Goal: Check status: Check status

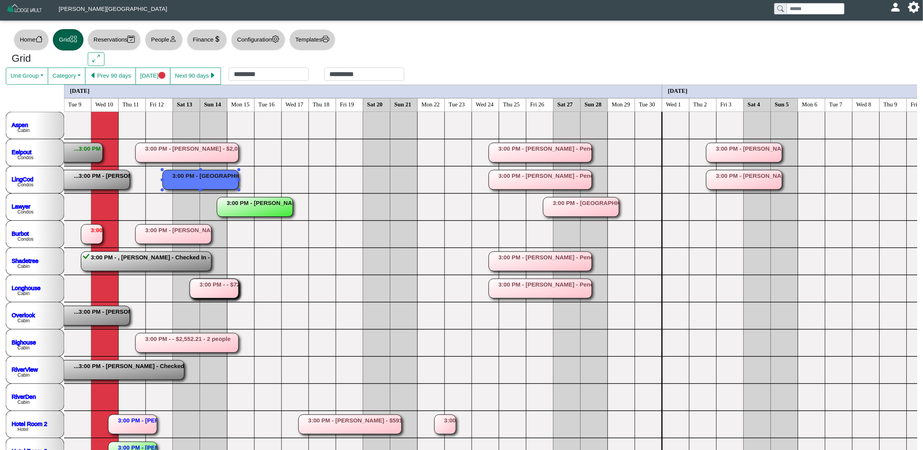
click at [113, 73] on button "Prev 90 days" at bounding box center [110, 76] width 51 height 17
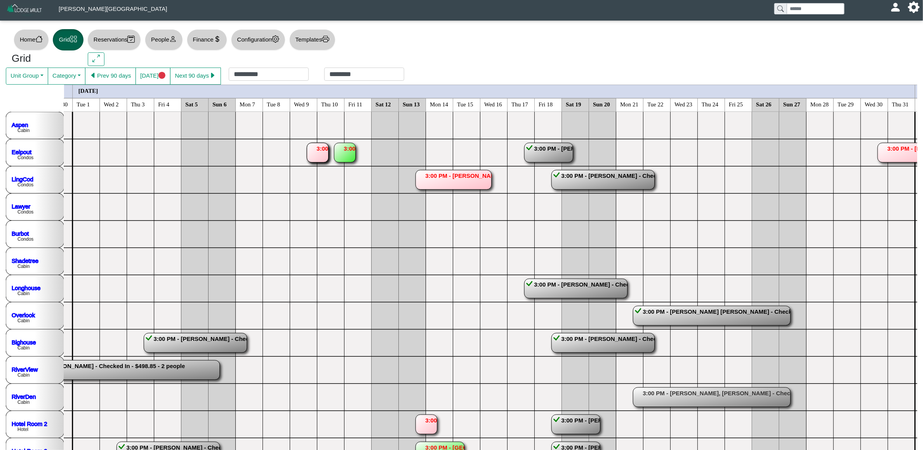
scroll to position [0, 722]
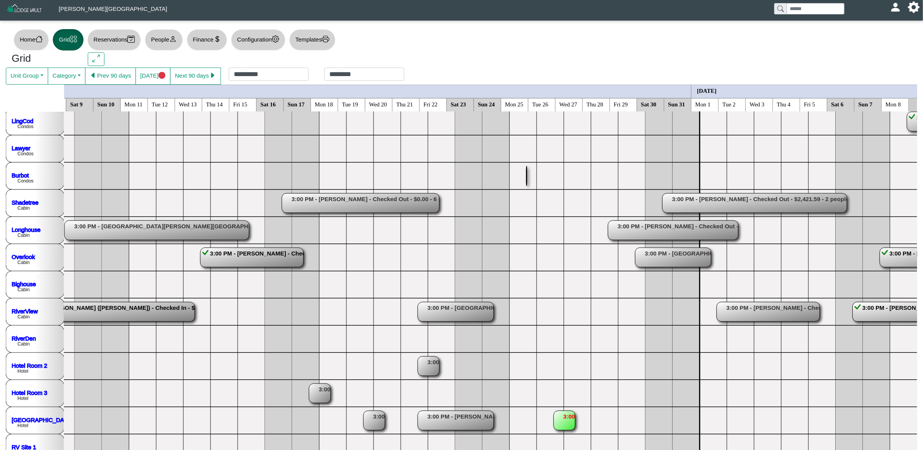
click at [152, 75] on button "[DATE]" at bounding box center [152, 76] width 35 height 17
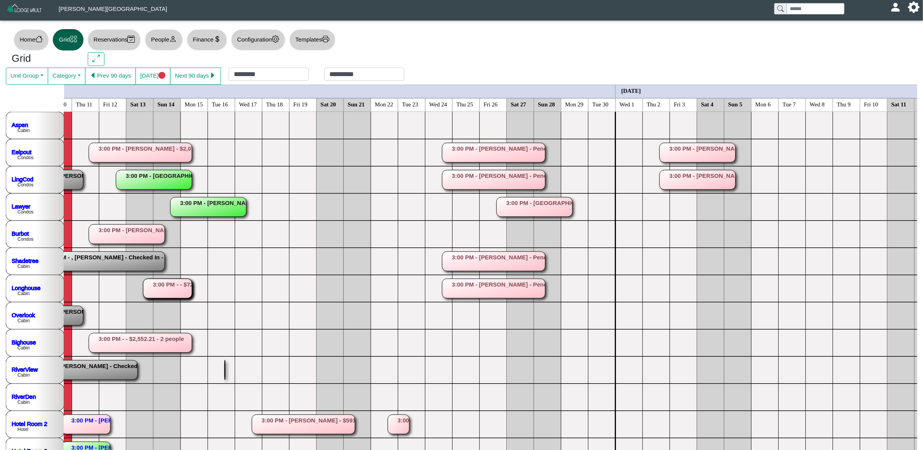
scroll to position [0, 0]
